Goal: Check status: Check status

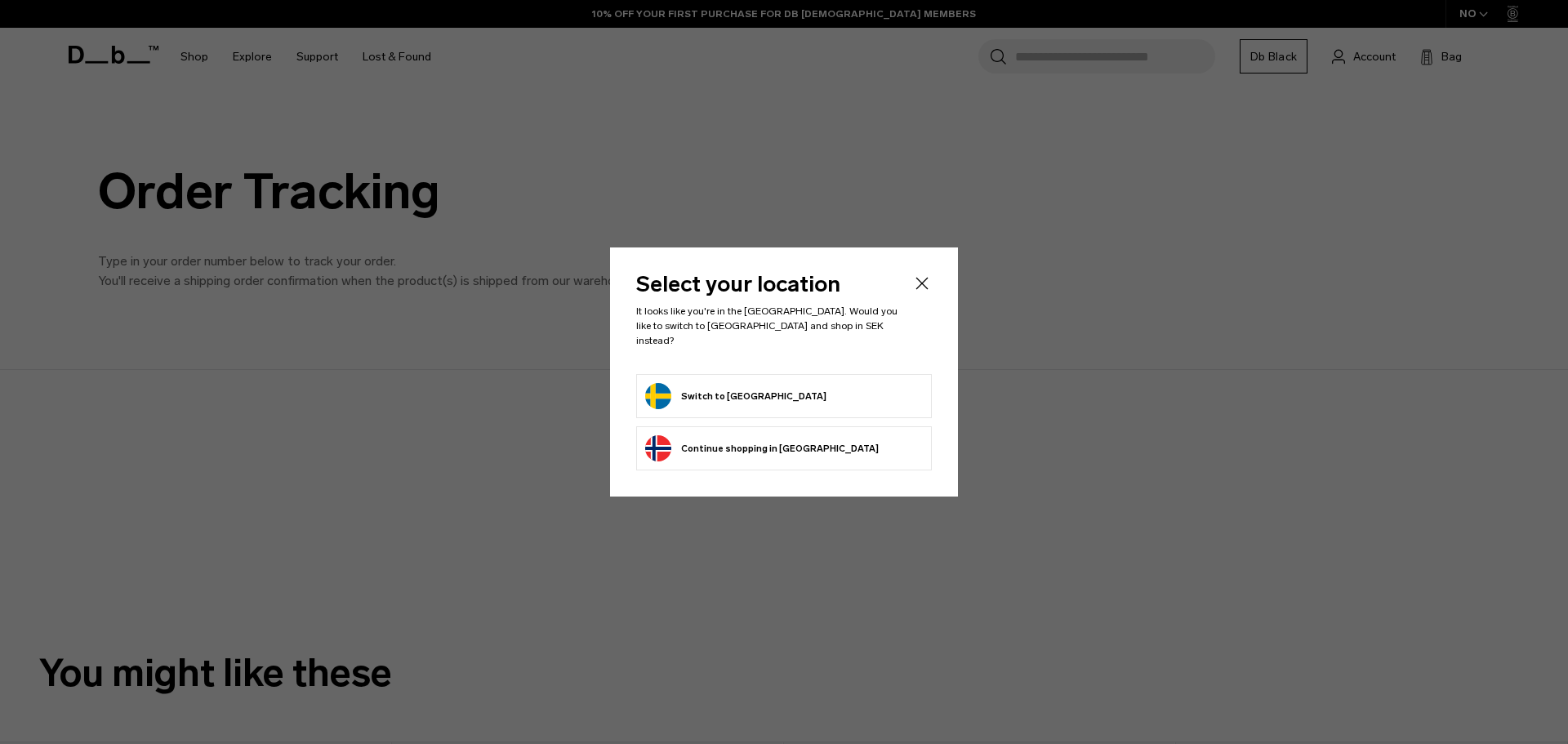
click at [749, 389] on button "Switch to [GEOGRAPHIC_DATA]" at bounding box center [736, 395] width 181 height 26
click at [735, 387] on button "Switch to [GEOGRAPHIC_DATA]" at bounding box center [736, 395] width 181 height 26
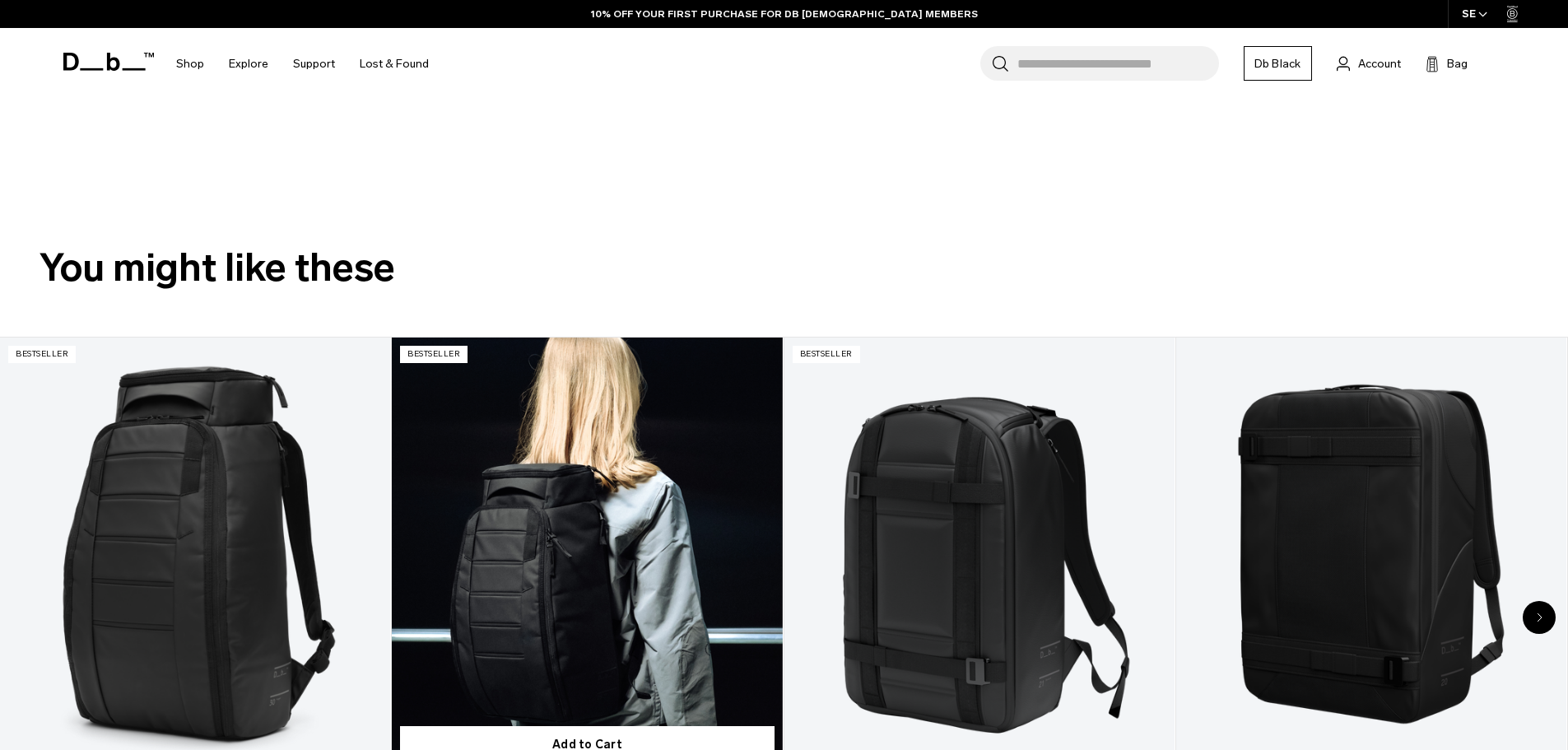
scroll to position [412, 0]
